Goal: Transaction & Acquisition: Subscribe to service/newsletter

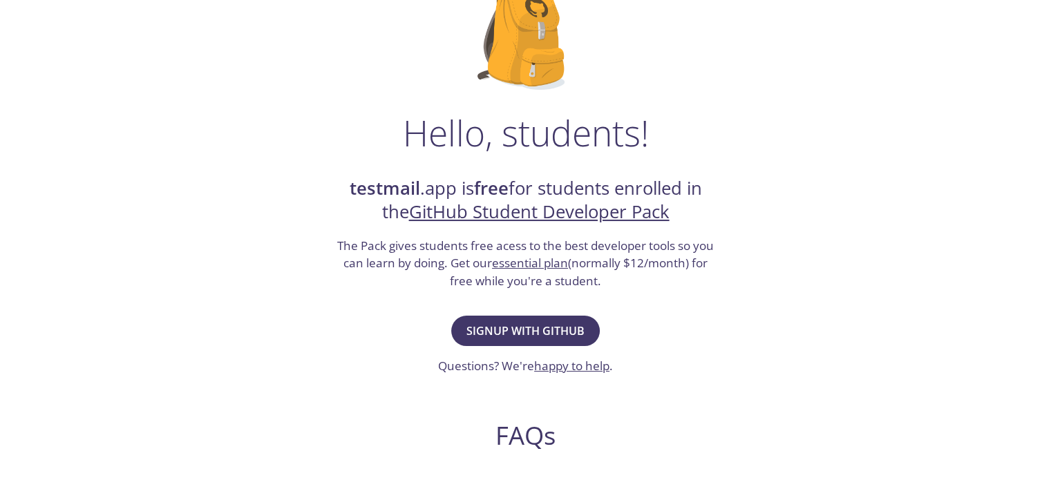
scroll to position [207, 0]
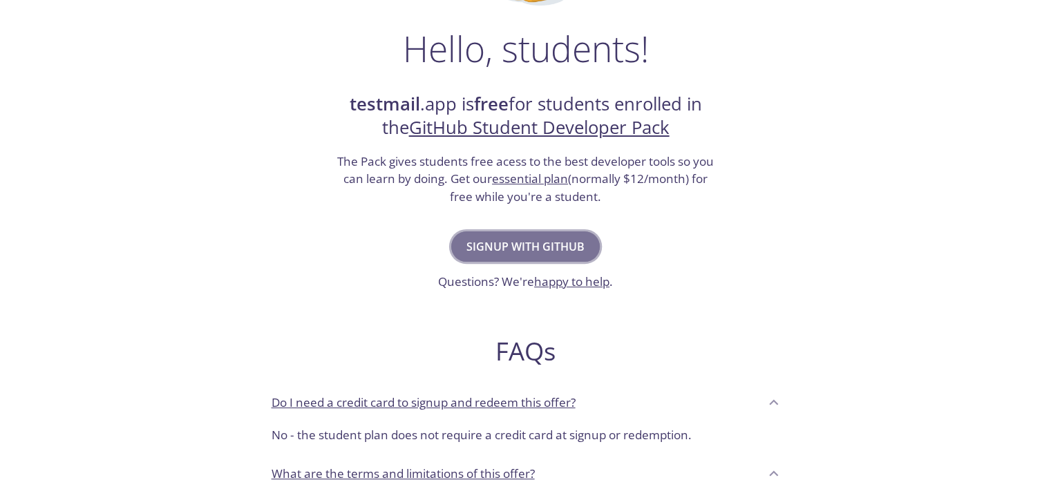
click at [567, 259] on button "Signup with GitHub" at bounding box center [525, 247] width 149 height 30
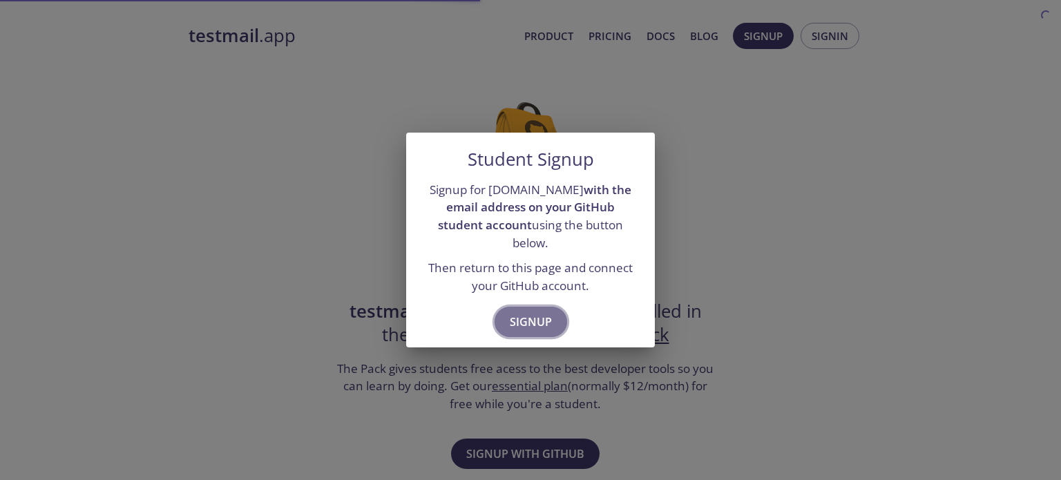
click at [542, 312] on span "Signup" at bounding box center [531, 321] width 42 height 19
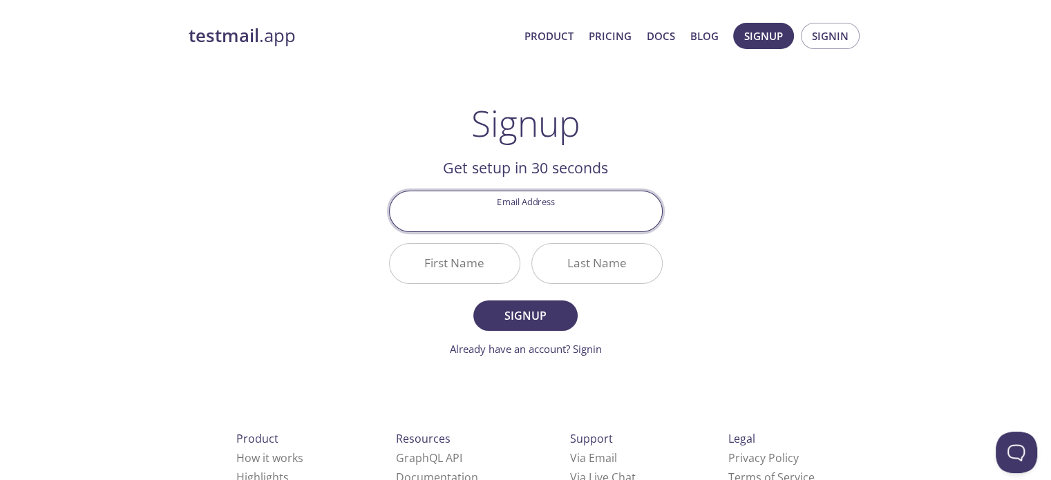
click at [561, 209] on input "Email Address" at bounding box center [526, 210] width 272 height 39
click at [627, 160] on h2 "Get setup in 30 seconds" at bounding box center [526, 167] width 274 height 23
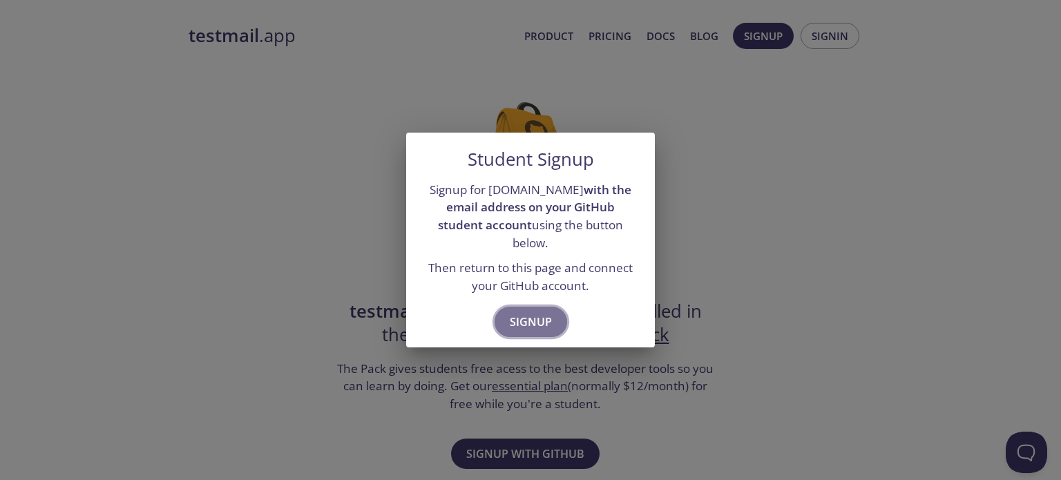
click at [529, 312] on span "Signup" at bounding box center [531, 321] width 42 height 19
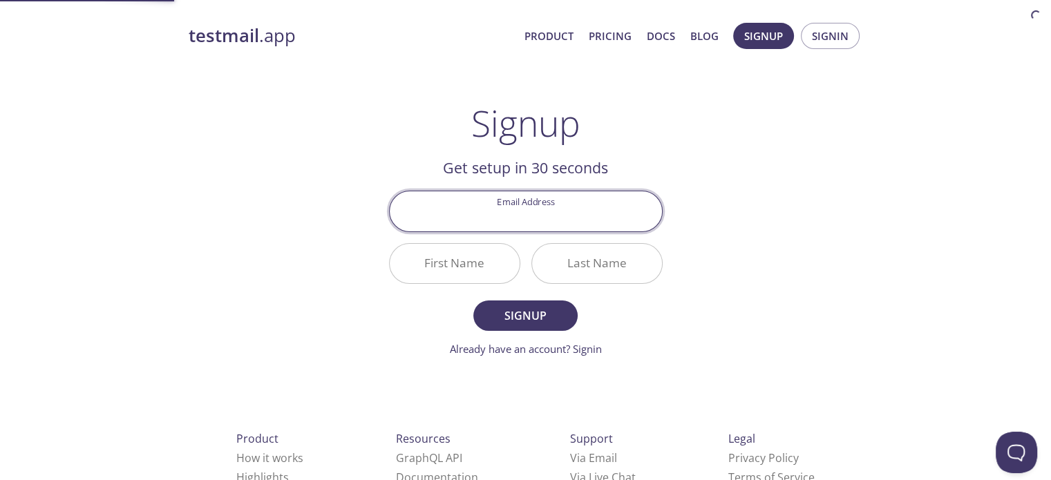
click at [550, 215] on input "Email Address" at bounding box center [526, 210] width 272 height 39
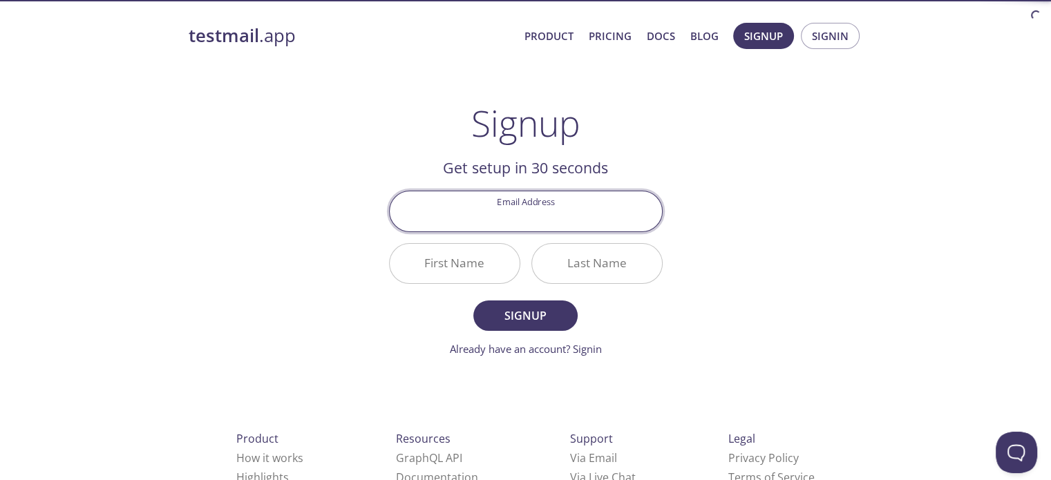
type input "[EMAIL_ADDRESS][DOMAIN_NAME]"
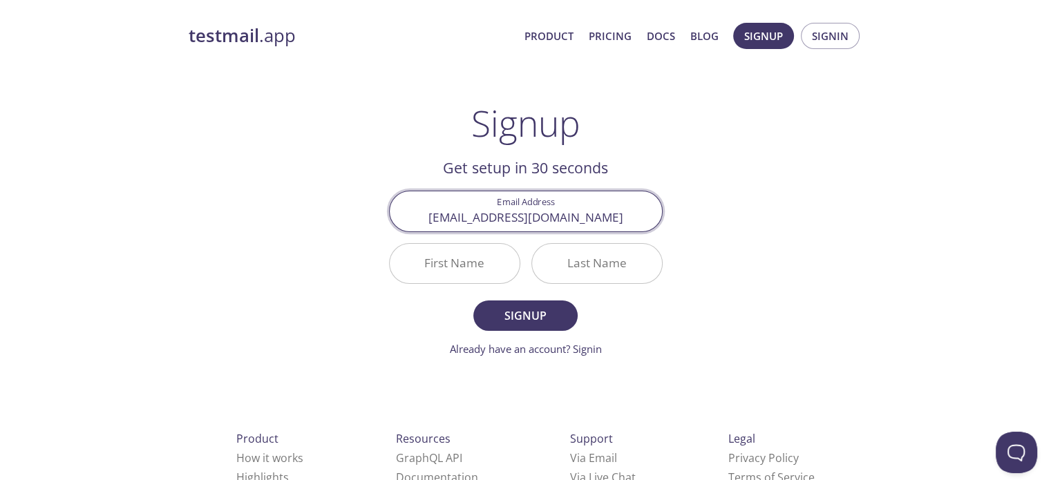
click at [539, 220] on input "[EMAIL_ADDRESS][DOMAIN_NAME]" at bounding box center [526, 210] width 272 height 39
click at [466, 267] on input "First Name" at bounding box center [455, 263] width 130 height 39
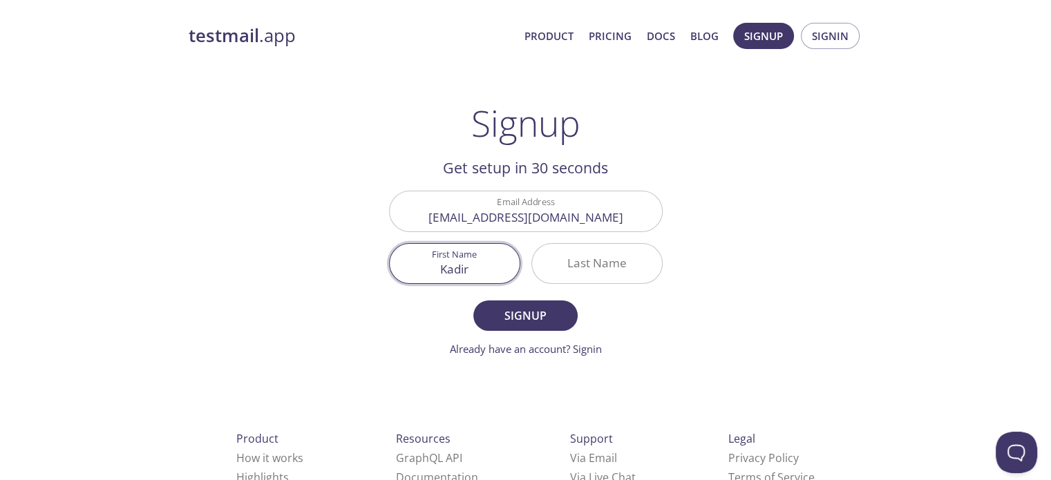
type input "Kadir"
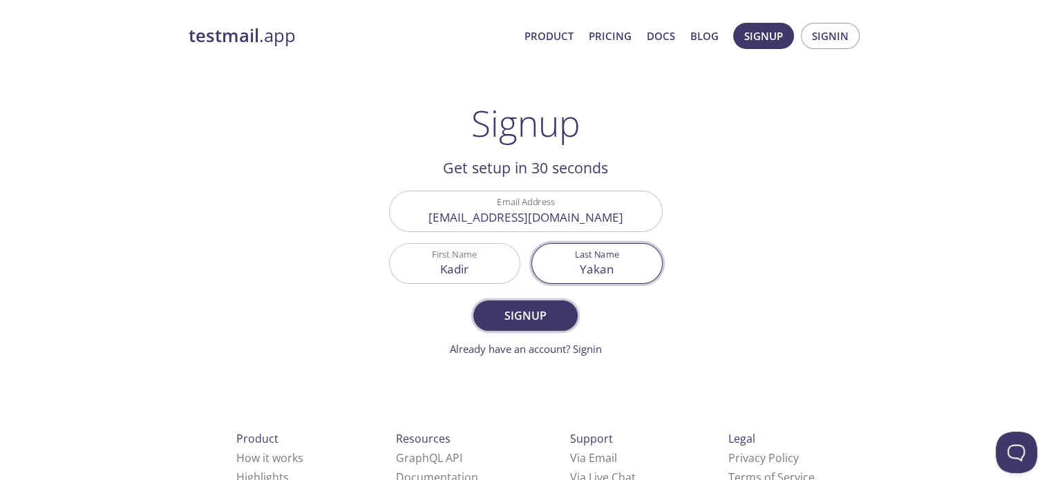
type input "Yakan"
click at [554, 307] on span "Signup" at bounding box center [525, 315] width 73 height 19
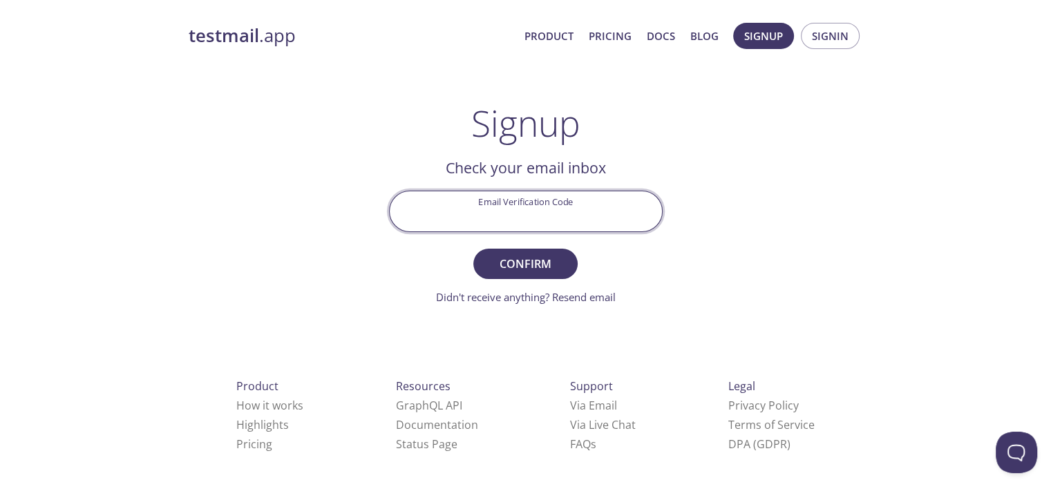
drag, startPoint x: 556, startPoint y: 218, endPoint x: 607, endPoint y: 174, distance: 67.2
click at [556, 218] on input "Email Verification Code" at bounding box center [526, 210] width 272 height 39
paste input "DZM77ME"
type input "DZM77ME"
click at [547, 257] on span "Confirm" at bounding box center [525, 263] width 73 height 19
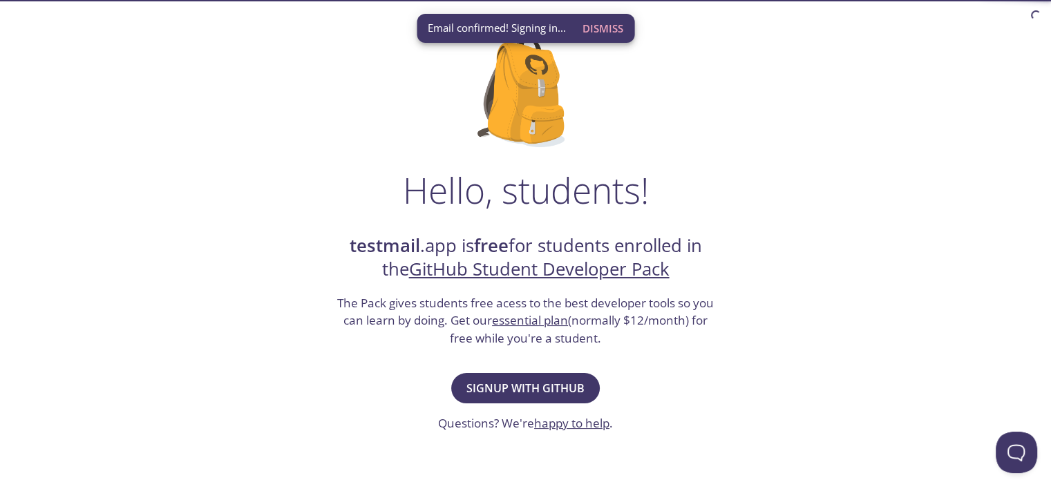
scroll to position [69, 0]
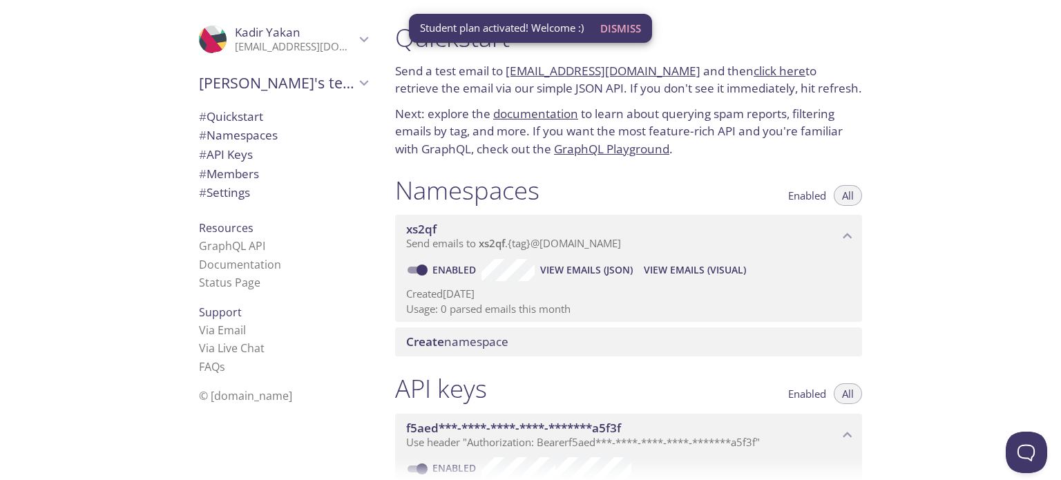
click at [704, 114] on p "Next: explore the documentation to learn about querying spam reports, filtering…" at bounding box center [628, 131] width 467 height 53
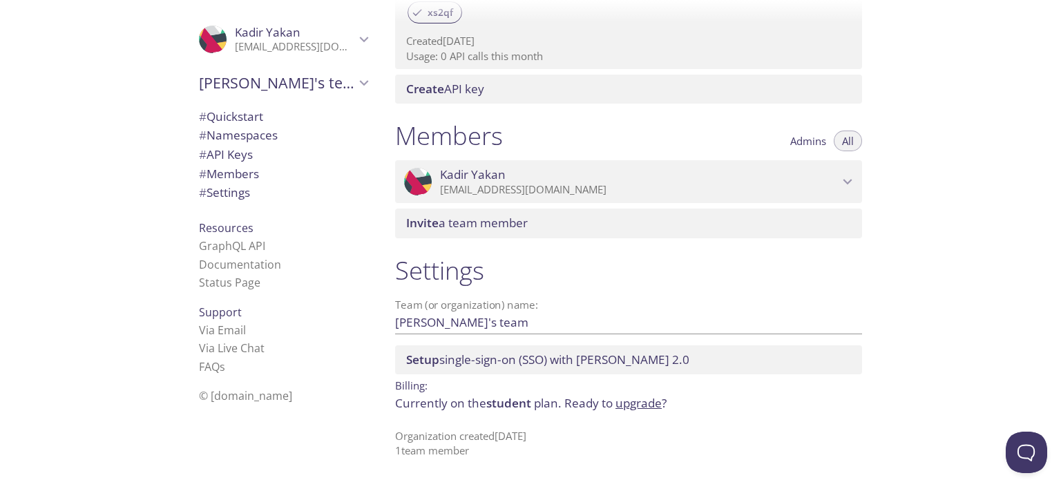
scroll to position [502, 0]
